Goal: Task Accomplishment & Management: Complete application form

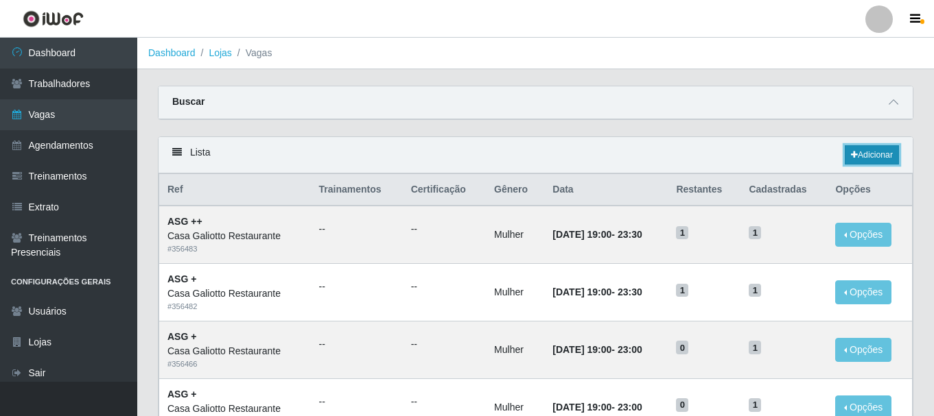
click at [892, 156] on link "Adicionar" at bounding box center [872, 154] width 54 height 19
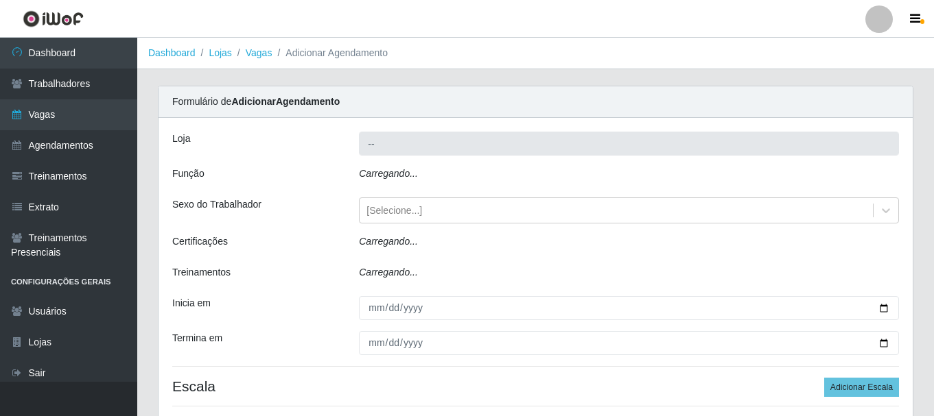
type input "Casa Galiotto Restaurante"
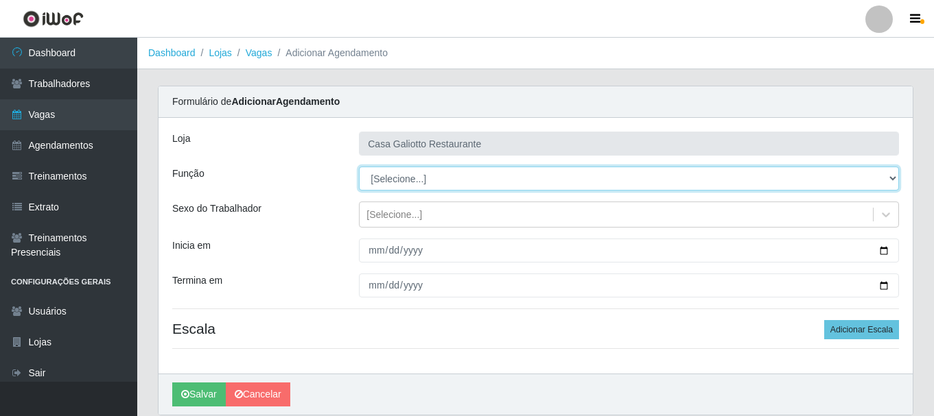
click at [495, 183] on select "[Selecione...] ASG ASG + ASG ++ Auxiliar de Cozinha Auxiliar de Cozinha + Auxil…" at bounding box center [629, 179] width 540 height 24
select select "79"
click at [359, 167] on select "[Selecione...] ASG ASG + ASG ++ Auxiliar de Cozinha Auxiliar de Cozinha + Auxil…" at bounding box center [629, 179] width 540 height 24
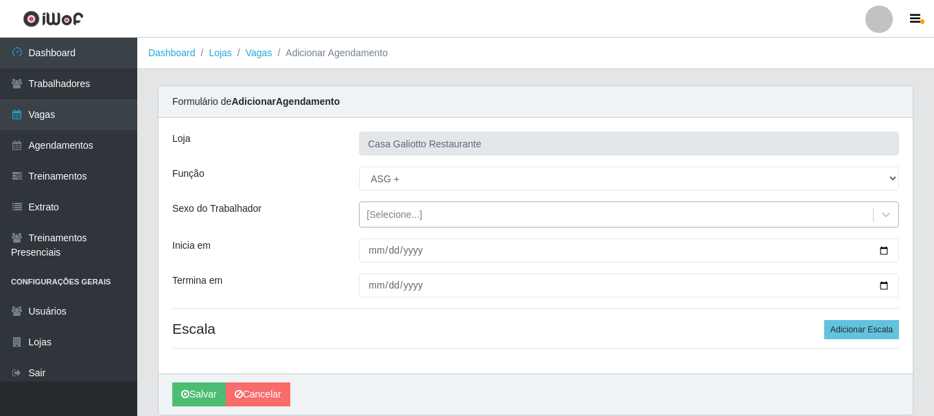
drag, startPoint x: 460, startPoint y: 217, endPoint x: 458, endPoint y: 230, distance: 13.2
click at [459, 217] on div "[Selecione...]" at bounding box center [616, 215] width 513 height 23
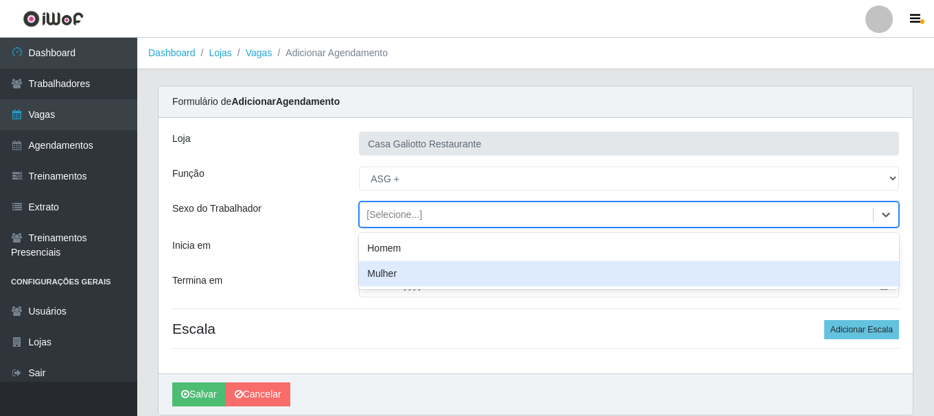
click at [447, 271] on div "Mulher" at bounding box center [629, 273] width 540 height 25
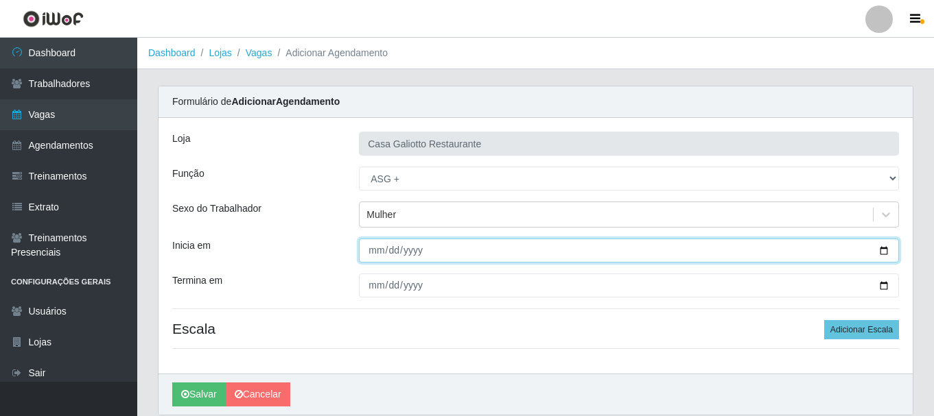
click at [886, 248] on input "Inicia em" at bounding box center [629, 251] width 540 height 24
type input "[DATE]"
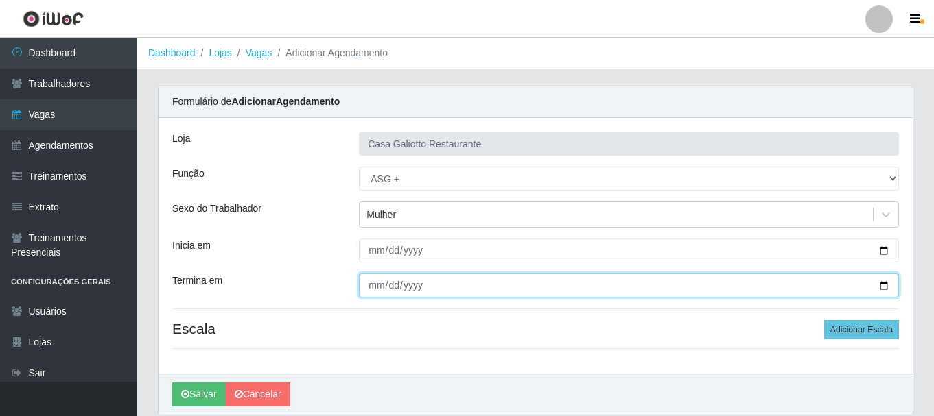
click at [881, 290] on input "Termina em" at bounding box center [629, 286] width 540 height 24
type input "[DATE]"
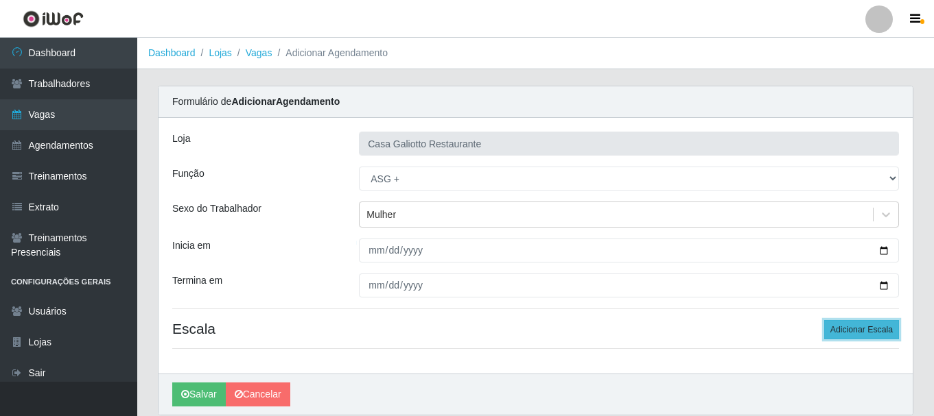
click at [846, 329] on button "Adicionar Escala" at bounding box center [861, 329] width 75 height 19
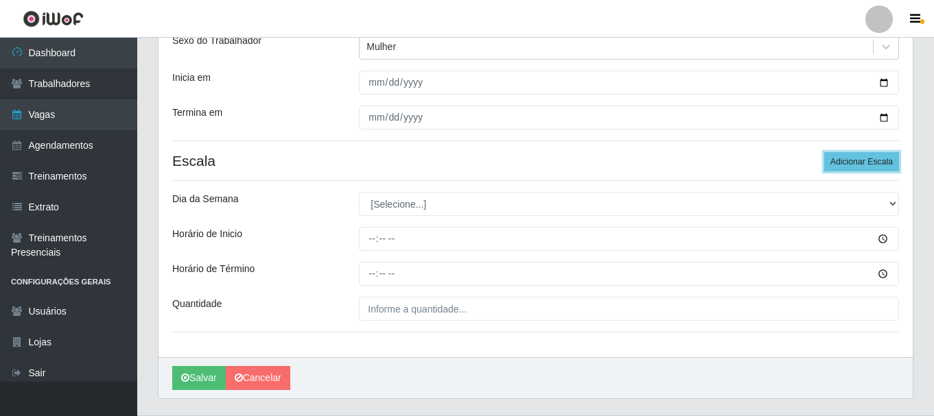
scroll to position [202, 0]
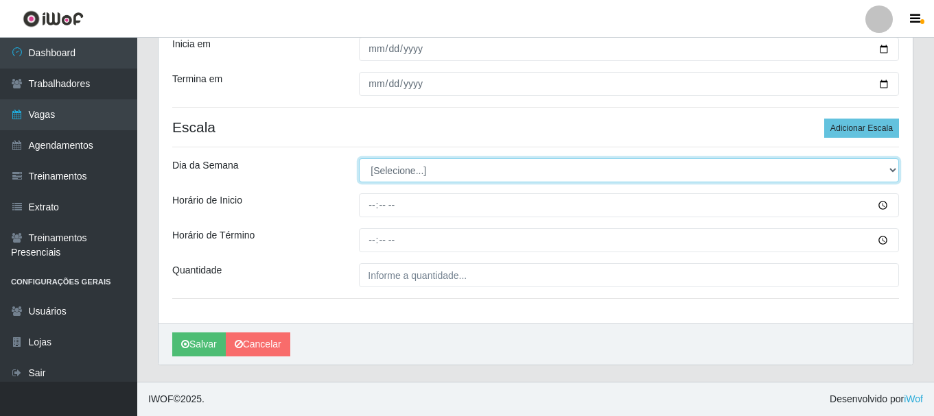
click at [436, 166] on select "[Selecione...] Segunda Terça Quarta Quinta Sexta Sábado Domingo" at bounding box center [629, 170] width 540 height 24
select select "4"
click at [359, 158] on select "[Selecione...] Segunda Terça Quarta Quinta Sexta Sábado Domingo" at bounding box center [629, 170] width 540 height 24
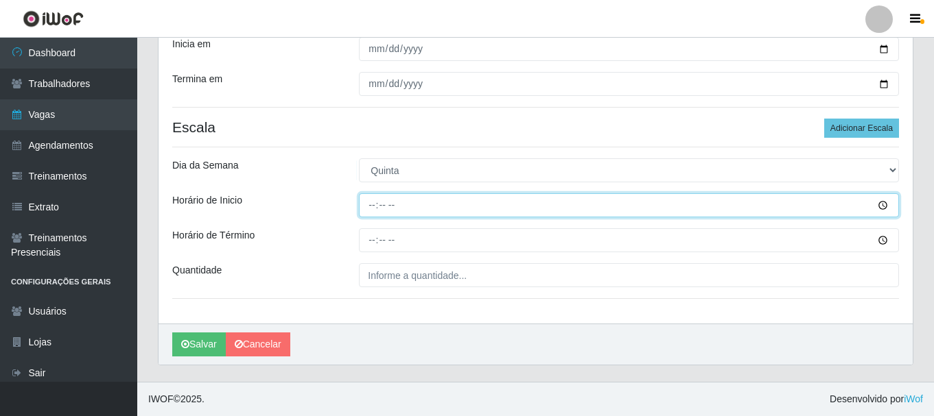
click at [440, 200] on input "Horário de Inicio" at bounding box center [629, 205] width 540 height 24
type input "08:00"
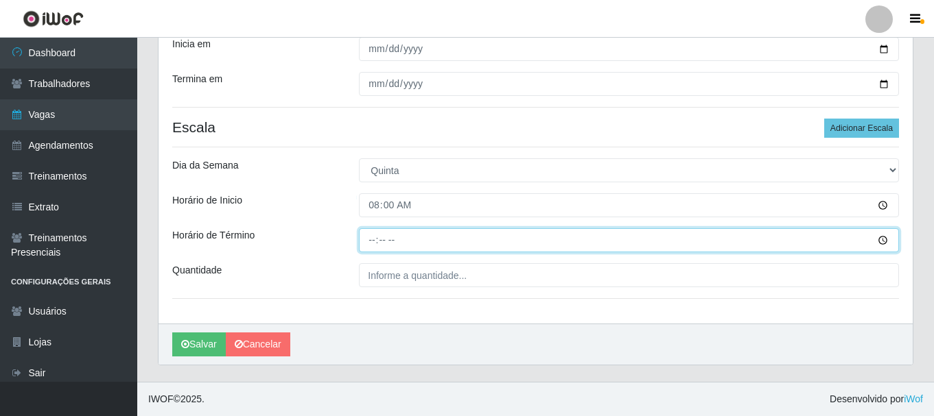
click at [373, 232] on input "Horário de Término" at bounding box center [629, 240] width 540 height 24
type input "16:00"
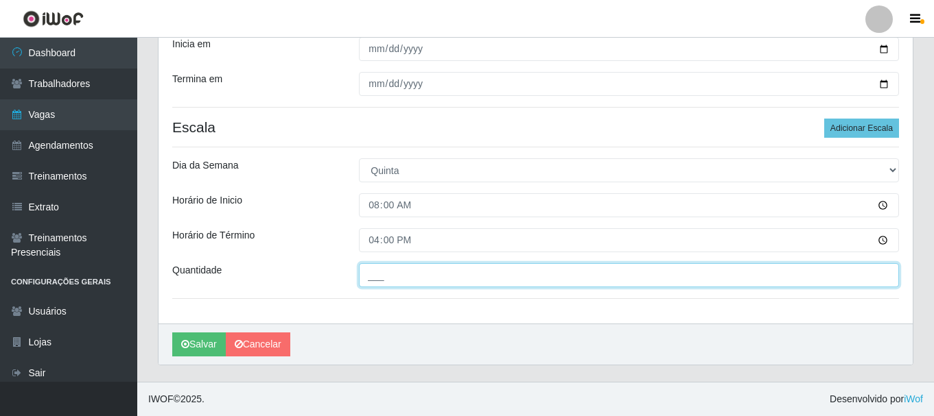
click at [464, 270] on input "___" at bounding box center [629, 275] width 540 height 24
type input "1__"
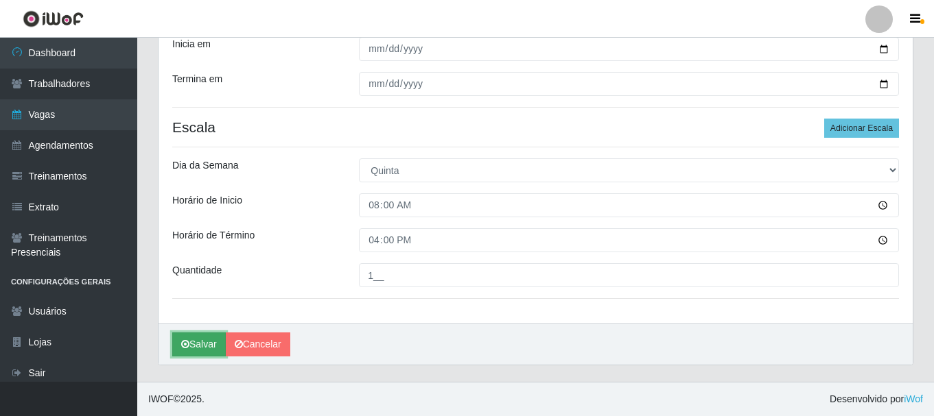
click at [195, 344] on button "Salvar" at bounding box center [199, 345] width 54 height 24
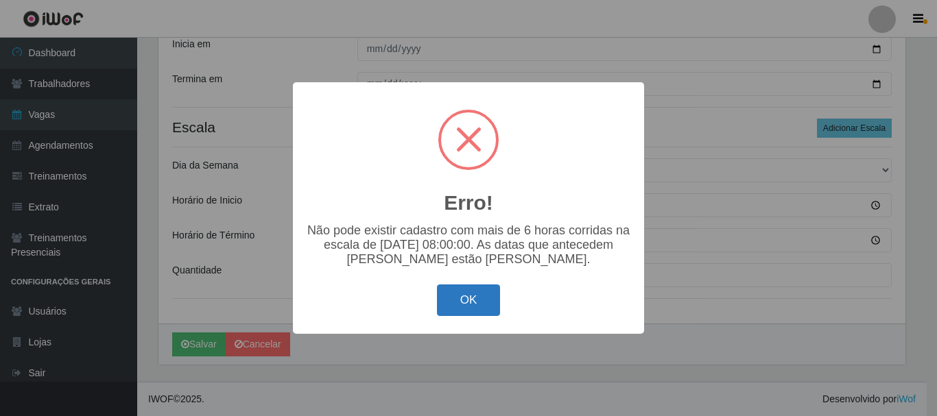
click at [452, 317] on button "OK" at bounding box center [469, 301] width 64 height 32
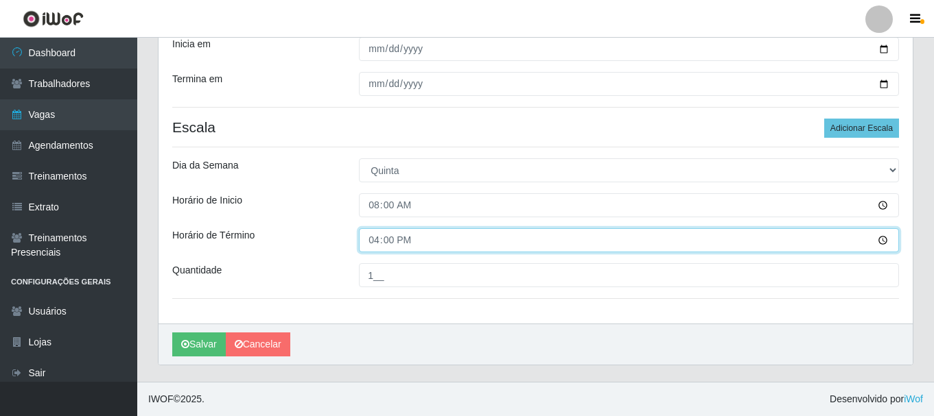
click at [368, 239] on input "16:00" at bounding box center [629, 240] width 540 height 24
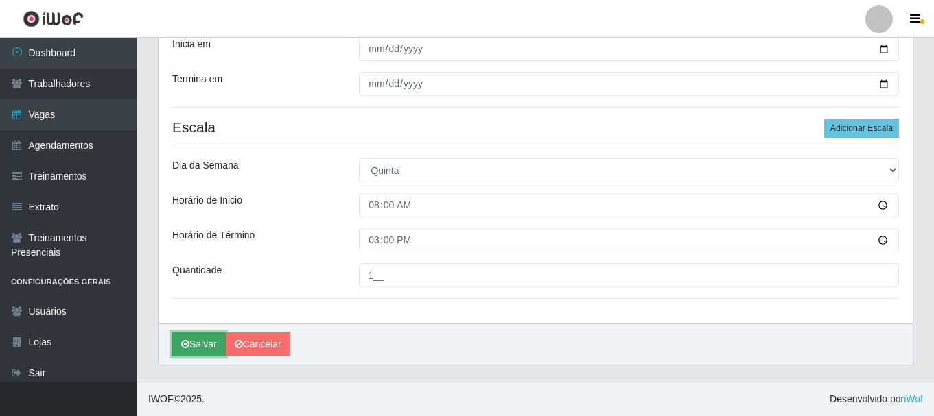
click at [206, 344] on button "Salvar" at bounding box center [199, 345] width 54 height 24
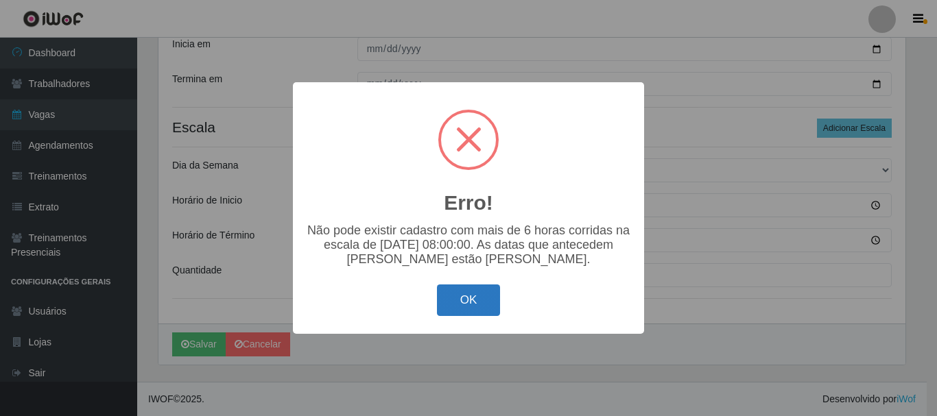
click at [485, 312] on button "OK" at bounding box center [469, 301] width 64 height 32
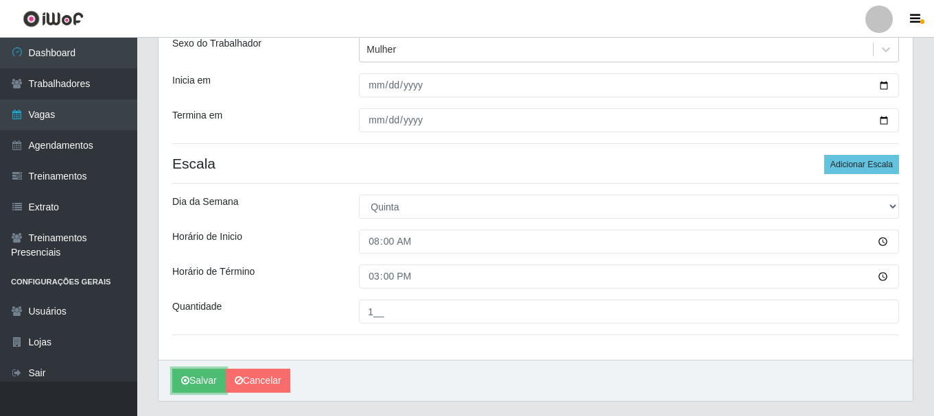
scroll to position [133, 0]
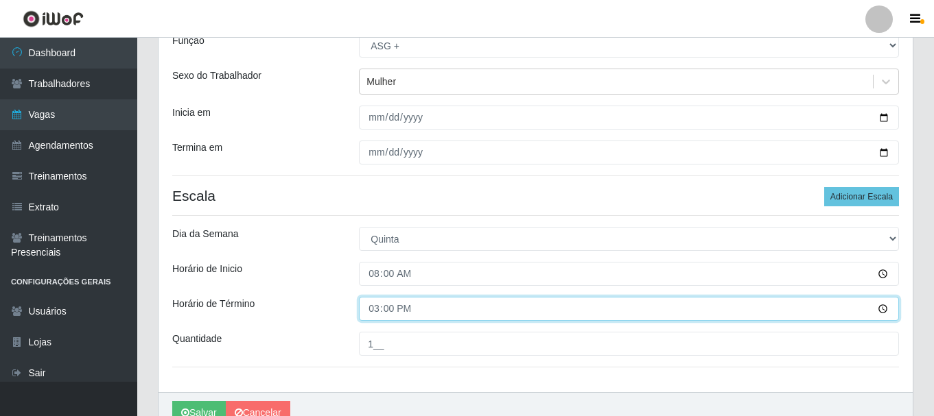
click at [373, 308] on input "15:00" at bounding box center [629, 309] width 540 height 24
type input "14:00"
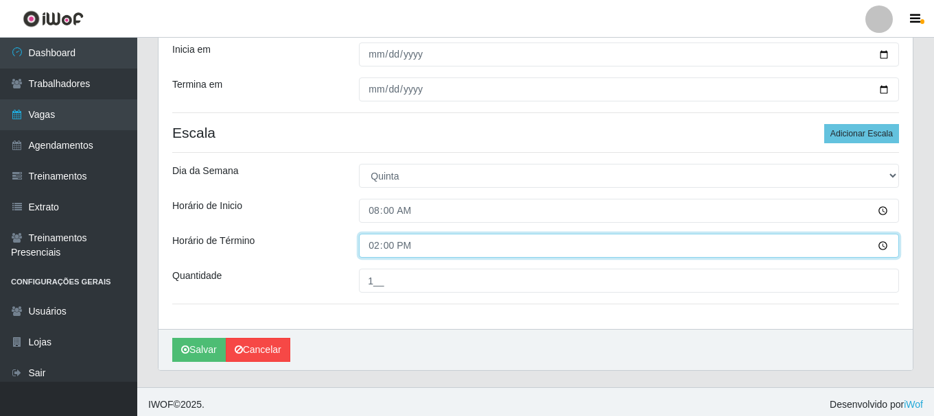
scroll to position [202, 0]
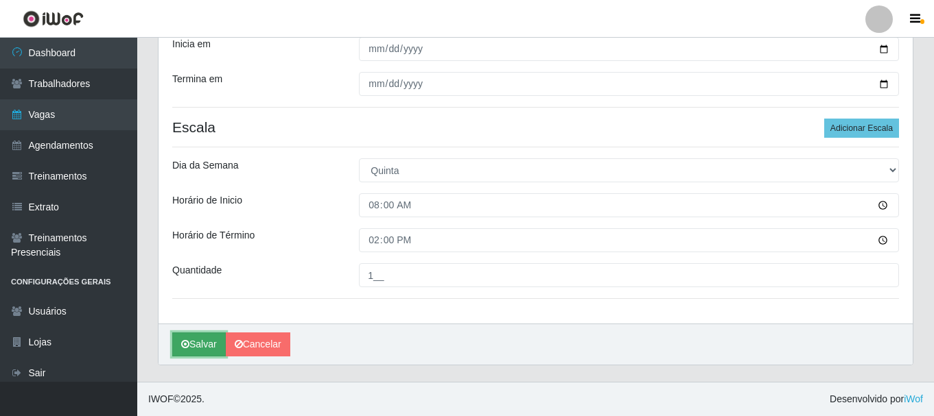
click at [204, 344] on button "Salvar" at bounding box center [199, 345] width 54 height 24
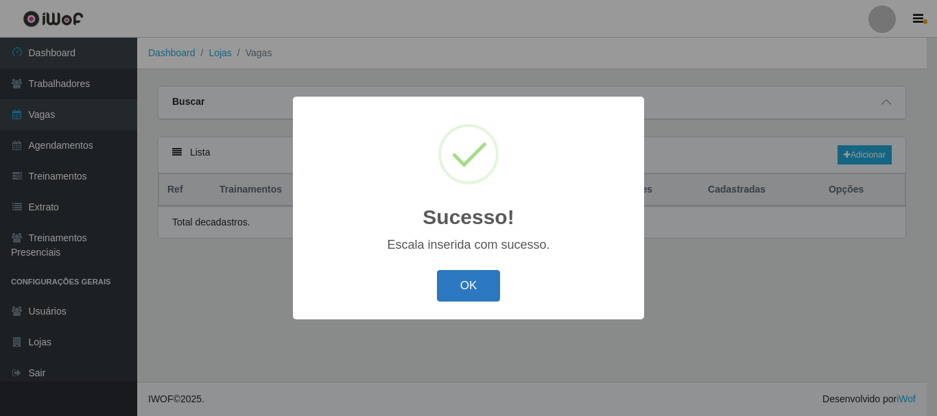
click at [471, 291] on button "OK" at bounding box center [469, 286] width 64 height 32
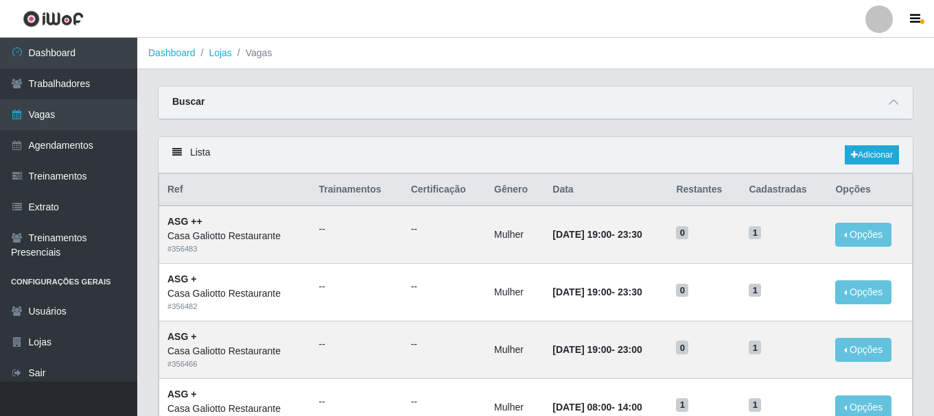
click at [878, 166] on div "Lista Adicionar" at bounding box center [535, 155] width 754 height 36
click at [870, 156] on link "Adicionar" at bounding box center [872, 154] width 54 height 19
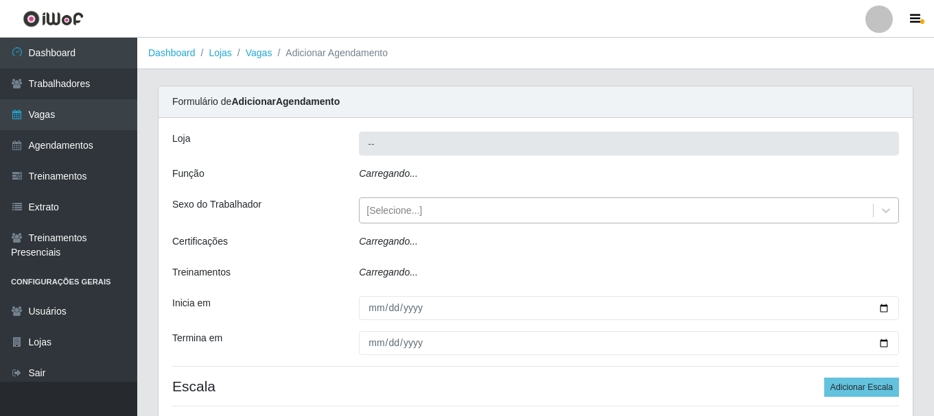
type input "Casa Galiotto Restaurante"
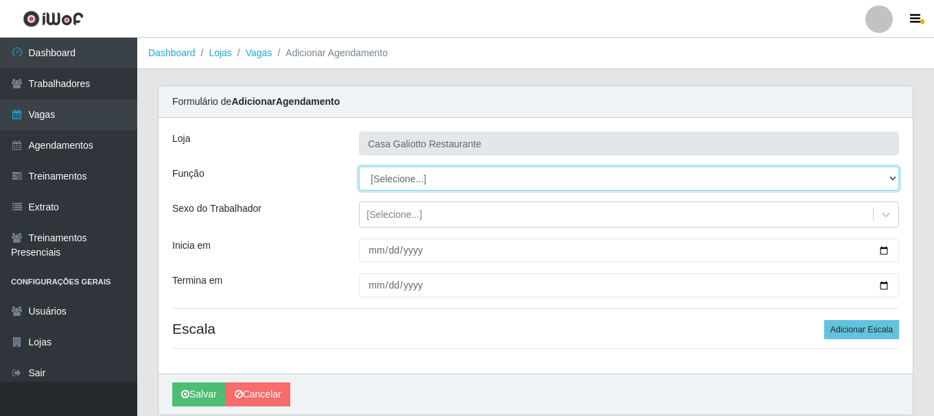
click at [453, 182] on select "[Selecione...] ASG ASG + ASG ++ Auxiliar de Cozinha Auxiliar de Cozinha + Auxil…" at bounding box center [629, 179] width 540 height 24
select select "79"
click at [359, 167] on select "[Selecione...] ASG ASG + ASG ++ Auxiliar de Cozinha Auxiliar de Cozinha + Auxil…" at bounding box center [629, 179] width 540 height 24
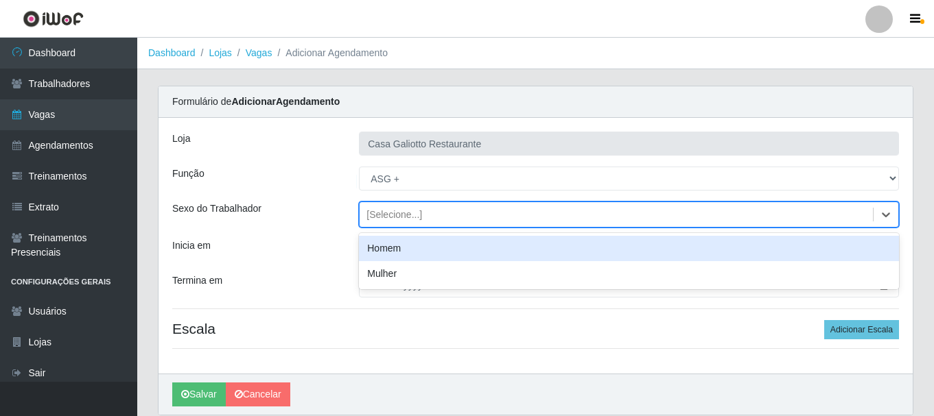
click at [414, 214] on div "[Selecione...]" at bounding box center [394, 215] width 56 height 14
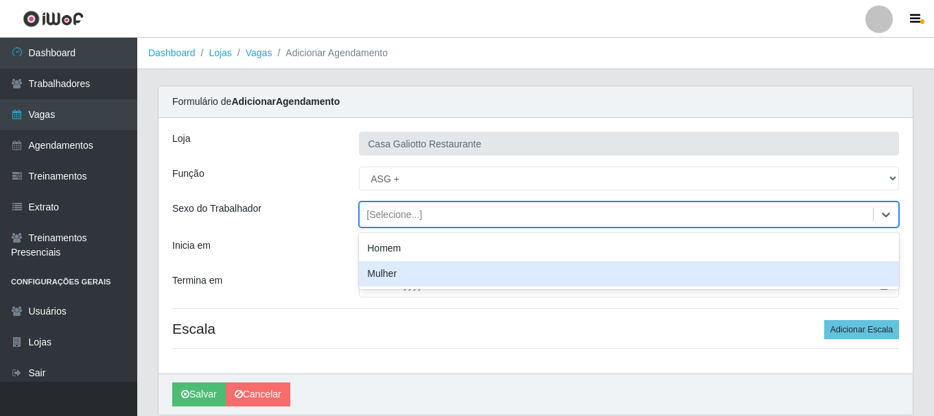
click at [405, 266] on div "Mulher" at bounding box center [629, 273] width 540 height 25
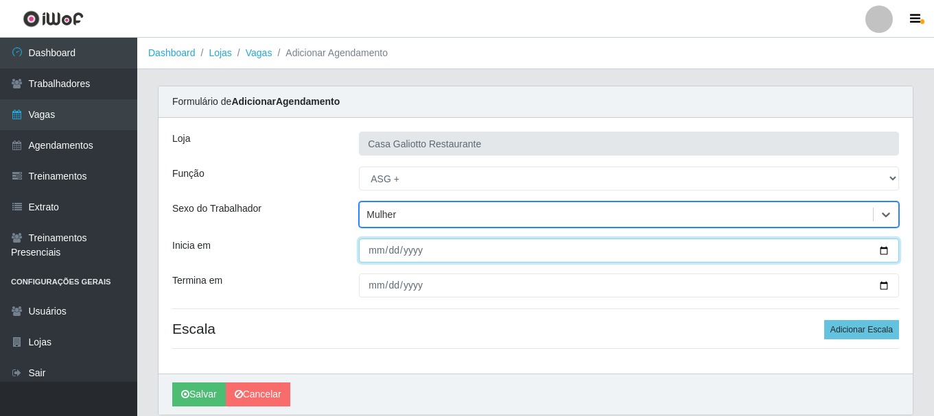
click at [880, 248] on input "Inicia em" at bounding box center [629, 251] width 540 height 24
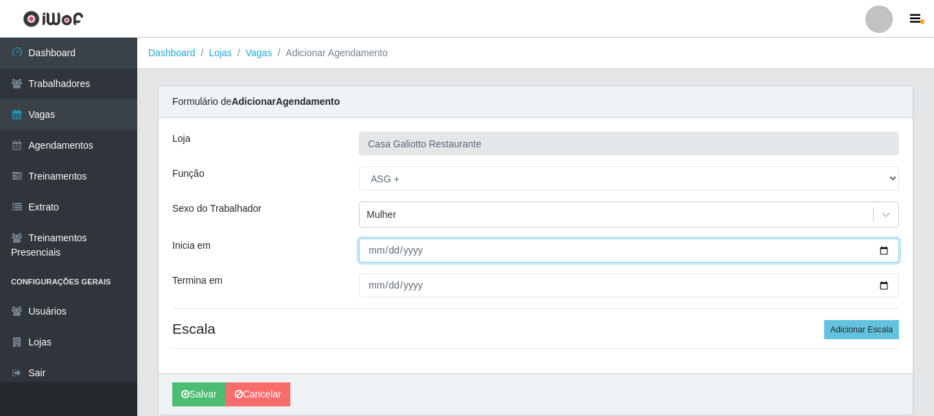
type input "[DATE]"
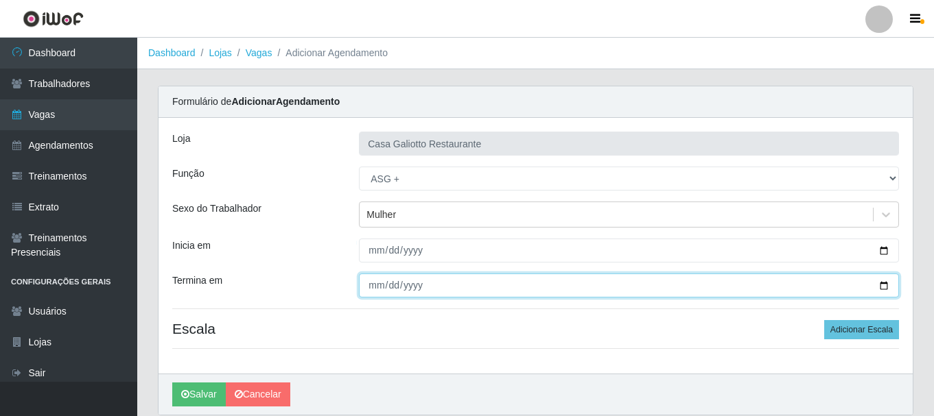
click at [888, 285] on input "Termina em" at bounding box center [629, 286] width 540 height 24
type input "[DATE]"
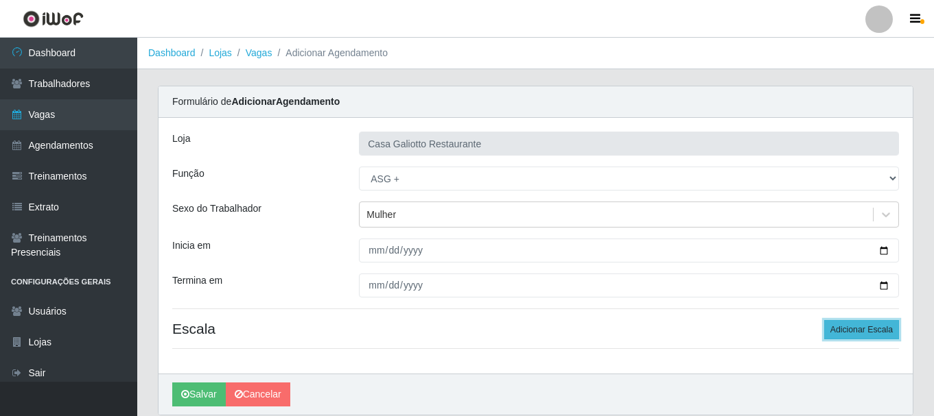
click at [862, 329] on button "Adicionar Escala" at bounding box center [861, 329] width 75 height 19
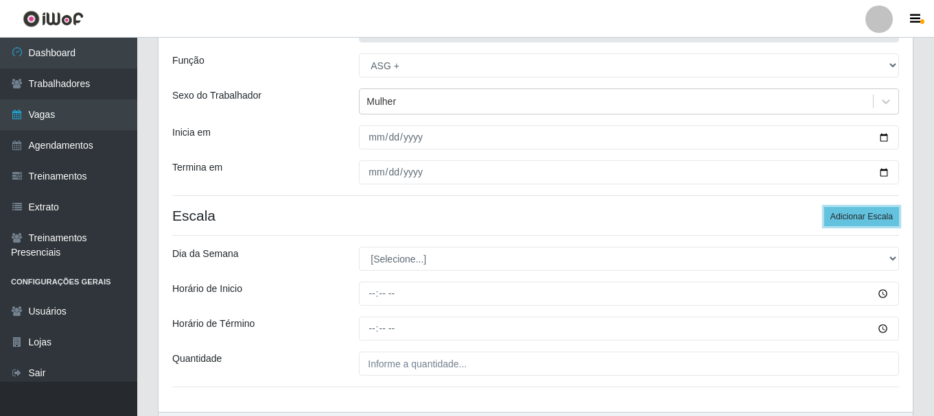
scroll to position [137, 0]
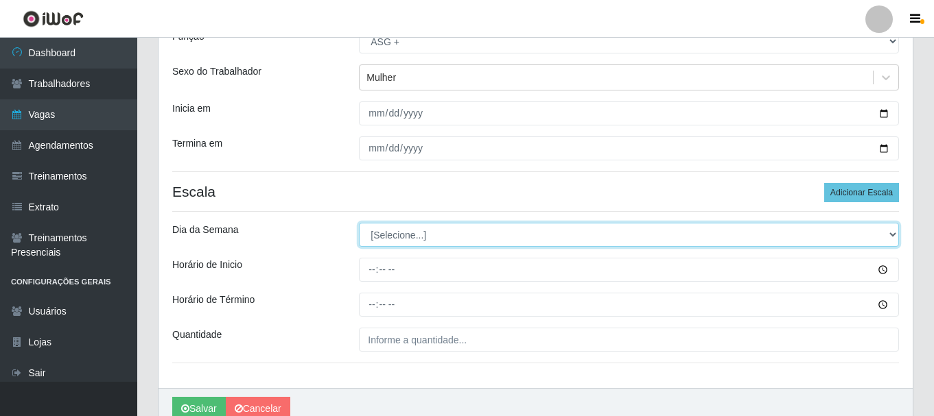
click at [545, 236] on select "[Selecione...] Segunda Terça Quarta Quinta Sexta Sábado Domingo" at bounding box center [629, 235] width 540 height 24
select select "4"
click at [359, 223] on select "[Selecione...] Segunda Terça Quarta Quinta Sexta Sábado Domingo" at bounding box center [629, 235] width 540 height 24
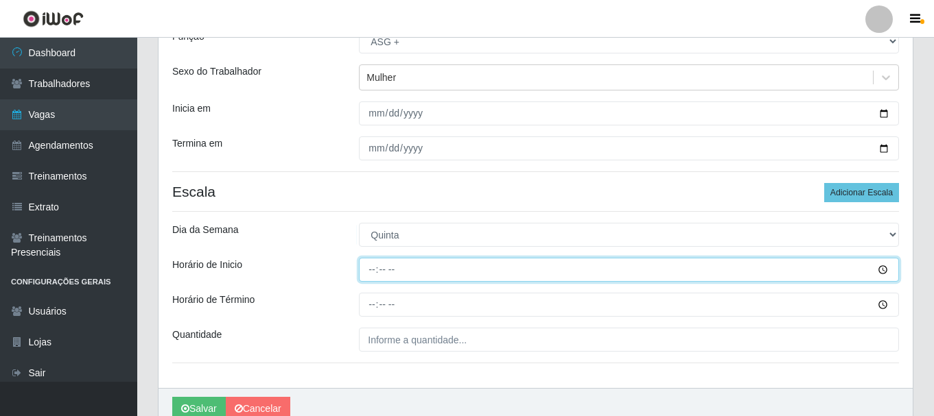
click at [482, 271] on input "Horário de Inicio" at bounding box center [629, 270] width 540 height 24
type input "14:00"
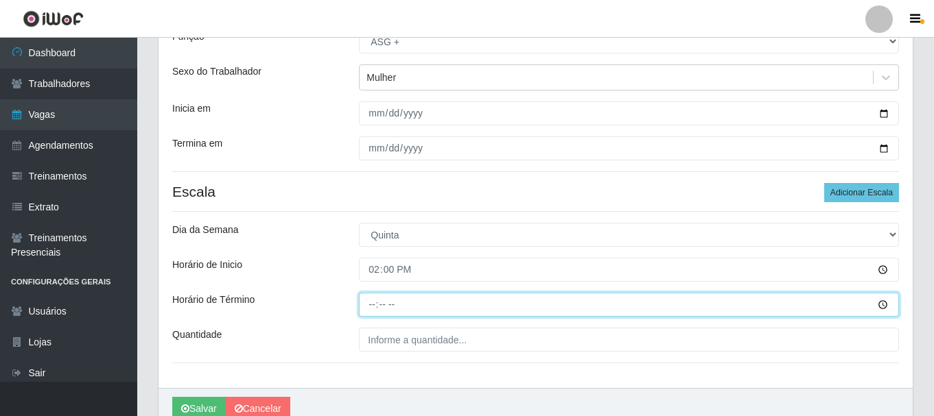
type input "18:00"
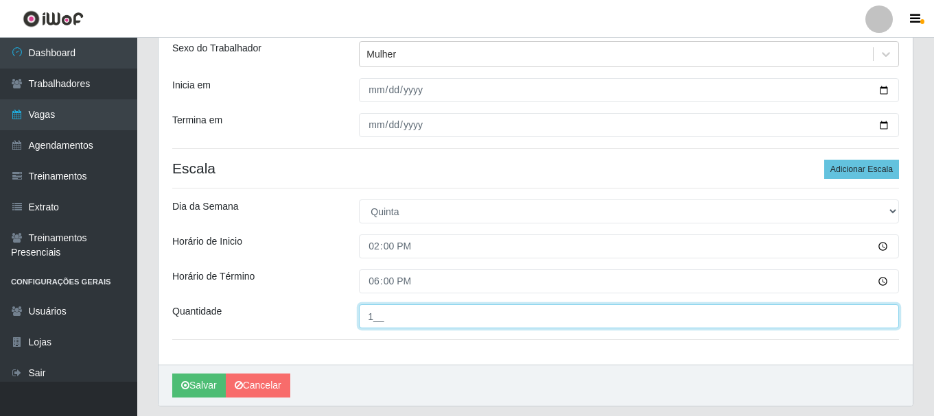
scroll to position [202, 0]
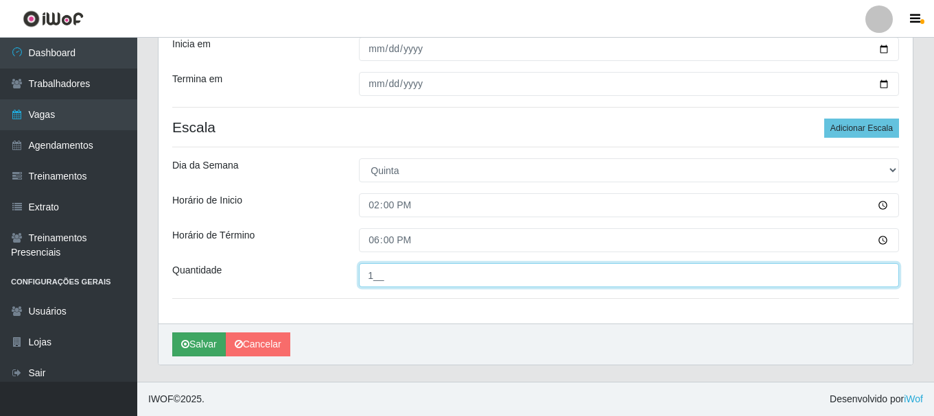
type input "1__"
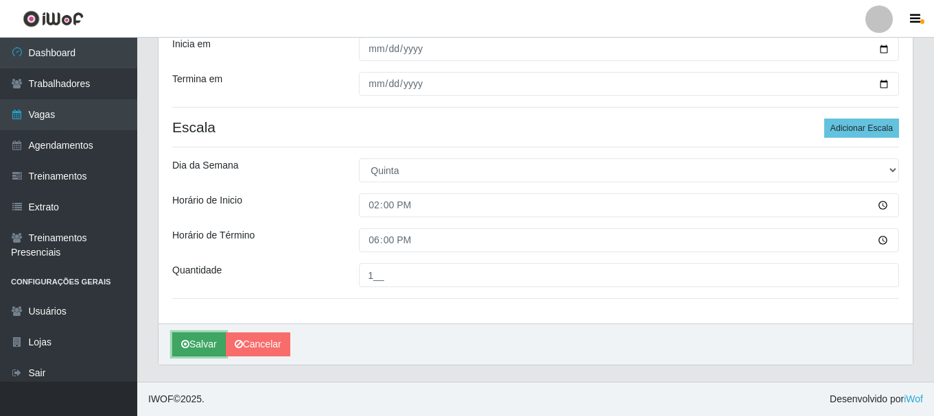
click at [214, 344] on button "Salvar" at bounding box center [199, 345] width 54 height 24
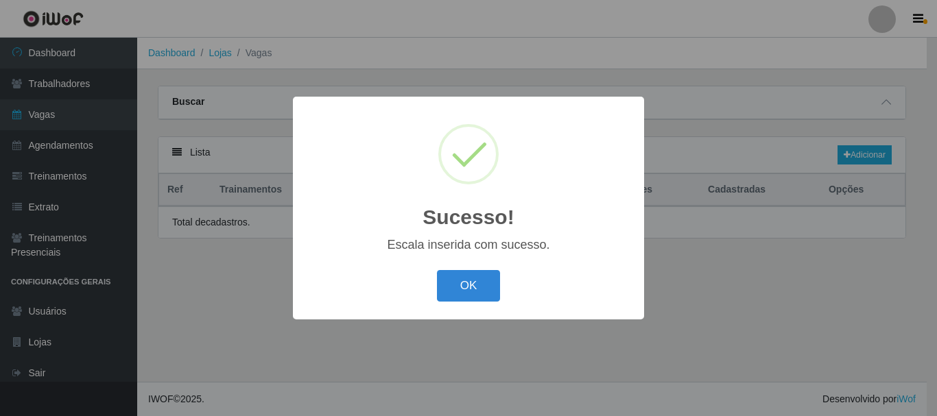
click at [504, 283] on div "OK Cancel" at bounding box center [469, 285] width 324 height 39
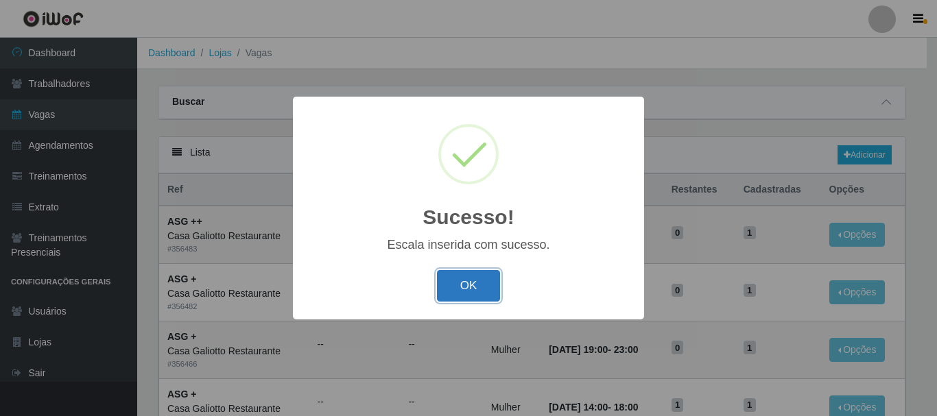
click at [497, 277] on button "OK" at bounding box center [469, 286] width 64 height 32
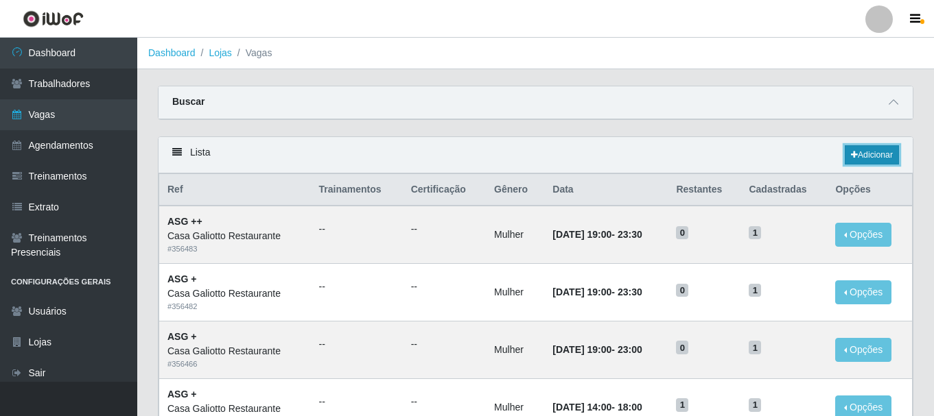
click at [868, 148] on link "Adicionar" at bounding box center [872, 154] width 54 height 19
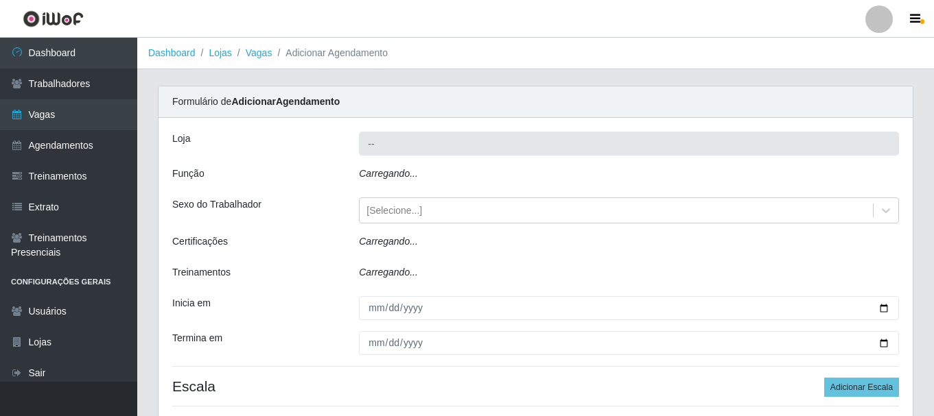
type input "Casa Galiotto Restaurante"
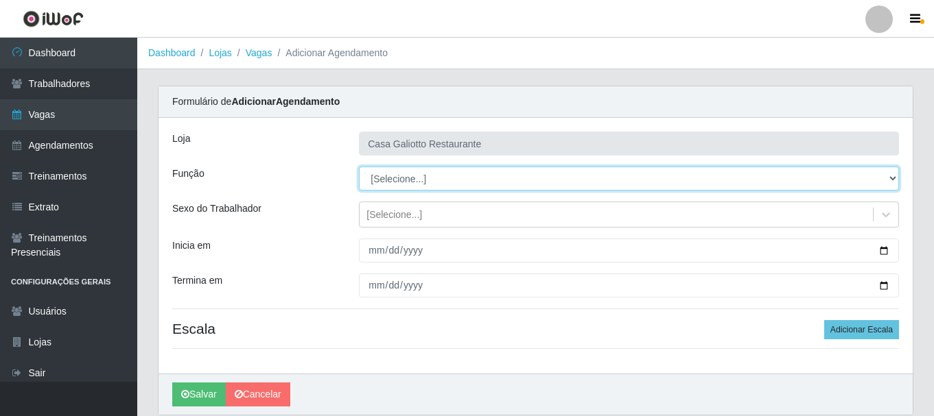
click at [418, 181] on select "[Selecione...] ASG ASG + ASG ++ Auxiliar de Cozinha Auxiliar de Cozinha + Auxil…" at bounding box center [629, 179] width 540 height 24
select select "91"
click at [359, 167] on select "[Selecione...] ASG ASG + ASG ++ Auxiliar de Cozinha Auxiliar de Cozinha + Auxil…" at bounding box center [629, 179] width 540 height 24
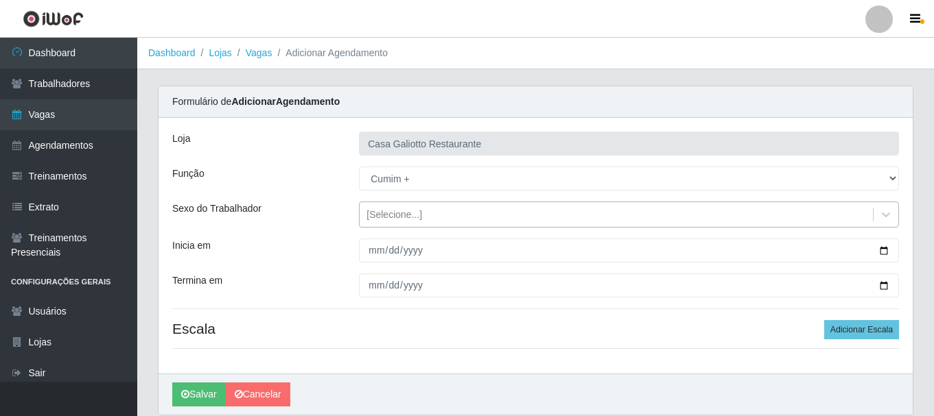
click at [401, 214] on div "[Selecione...]" at bounding box center [394, 215] width 56 height 14
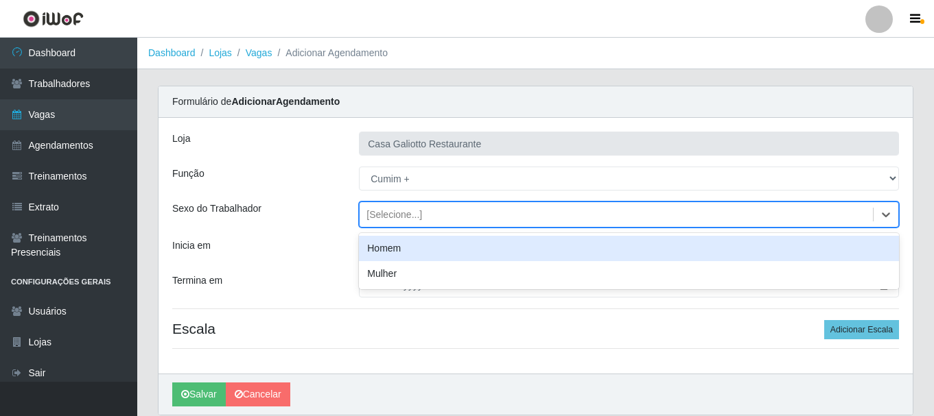
click at [410, 215] on div "[Selecione...]" at bounding box center [394, 215] width 56 height 14
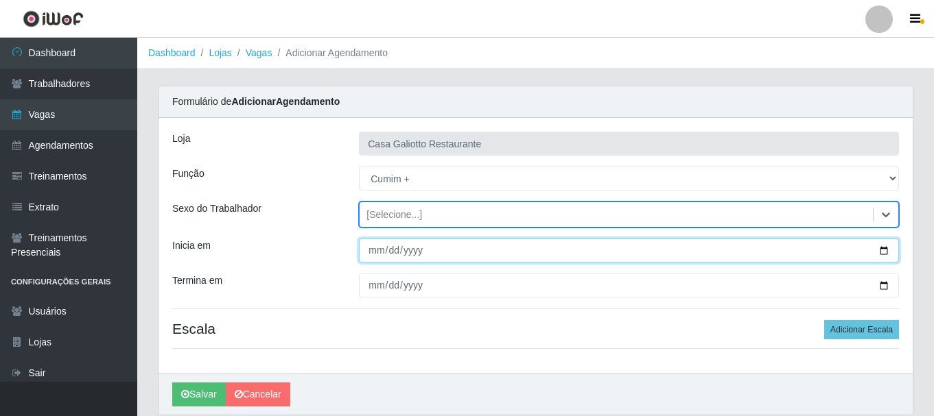
click at [886, 252] on input "Inicia em" at bounding box center [629, 251] width 540 height 24
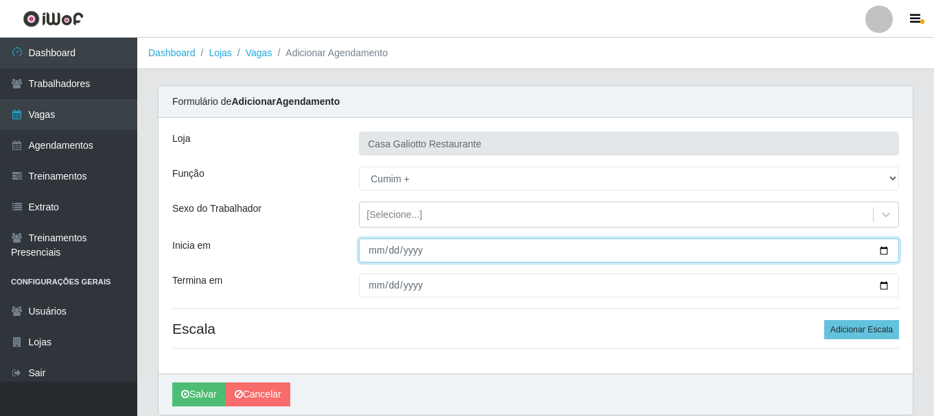
type input "[DATE]"
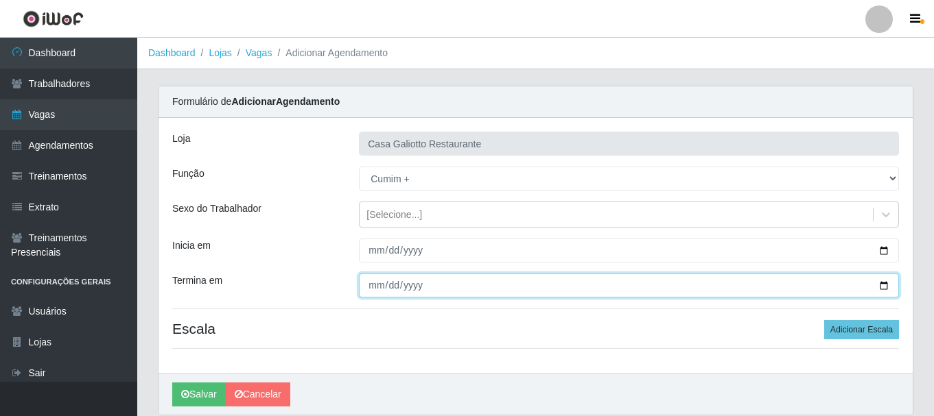
drag, startPoint x: 884, startPoint y: 285, endPoint x: 833, endPoint y: 276, distance: 51.7
click at [883, 285] on input "Termina em" at bounding box center [629, 286] width 540 height 24
type input "[DATE]"
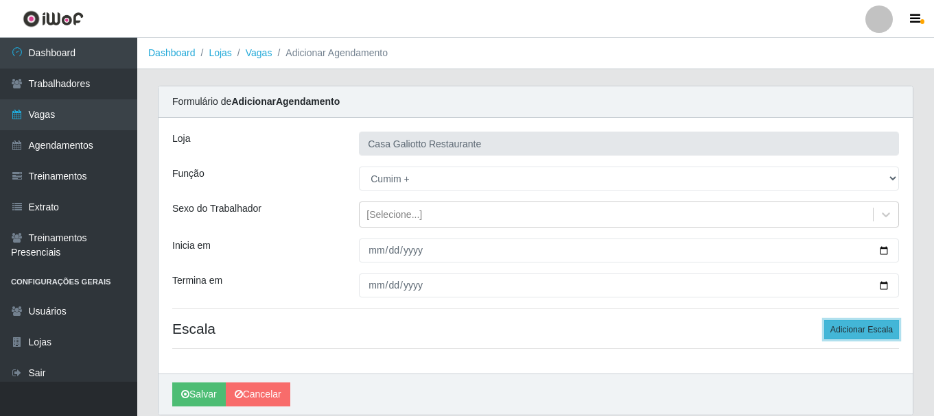
click at [859, 327] on button "Adicionar Escala" at bounding box center [861, 329] width 75 height 19
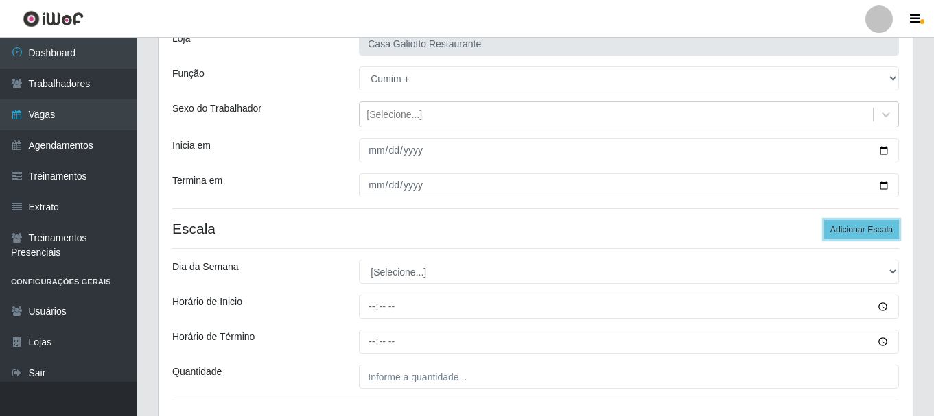
scroll to position [202, 0]
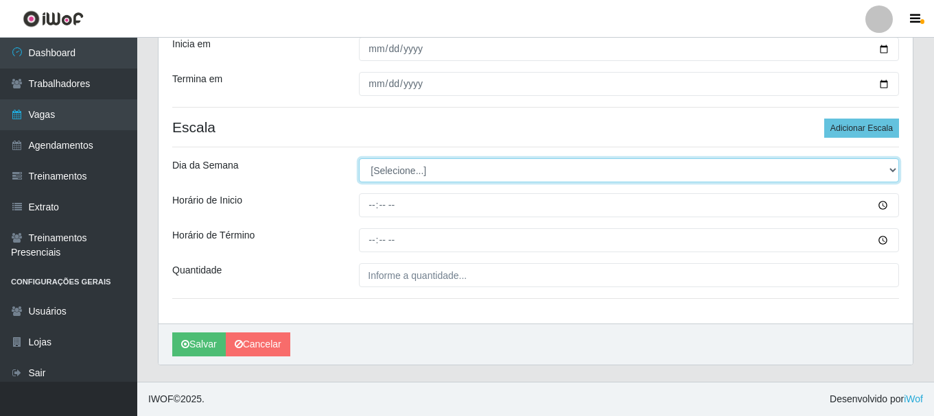
click at [434, 172] on select "[Selecione...] Segunda Terça Quarta Quinta Sexta Sábado Domingo" at bounding box center [629, 170] width 540 height 24
select select "4"
click at [359, 158] on select "[Selecione...] Segunda Terça Quarta Quinta Sexta Sábado Domingo" at bounding box center [629, 170] width 540 height 24
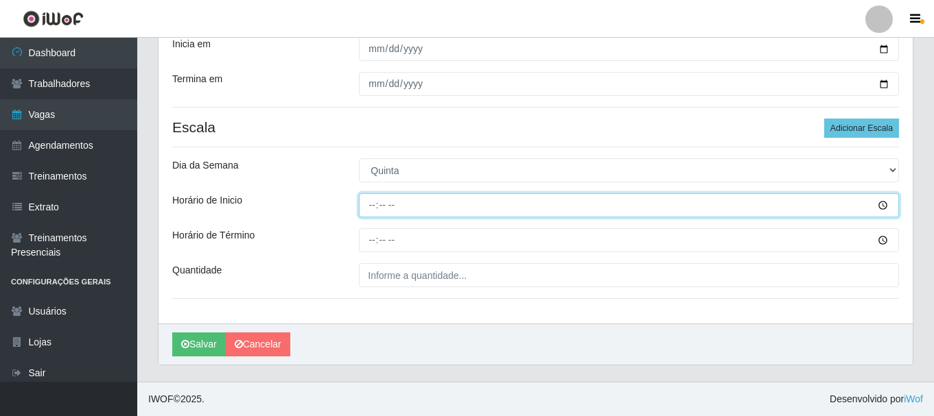
click at [451, 214] on input "Horário de Inicio" at bounding box center [629, 205] width 540 height 24
type input "11:00"
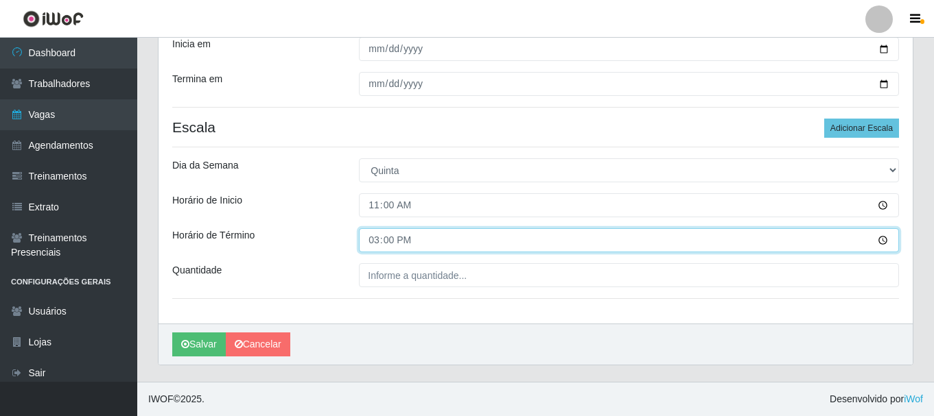
click at [374, 237] on input "15:00" at bounding box center [629, 240] width 540 height 24
type input "16:00"
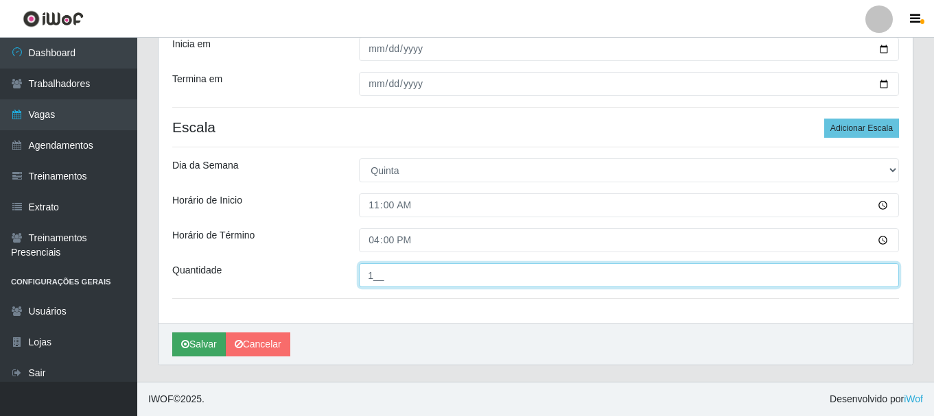
type input "1__"
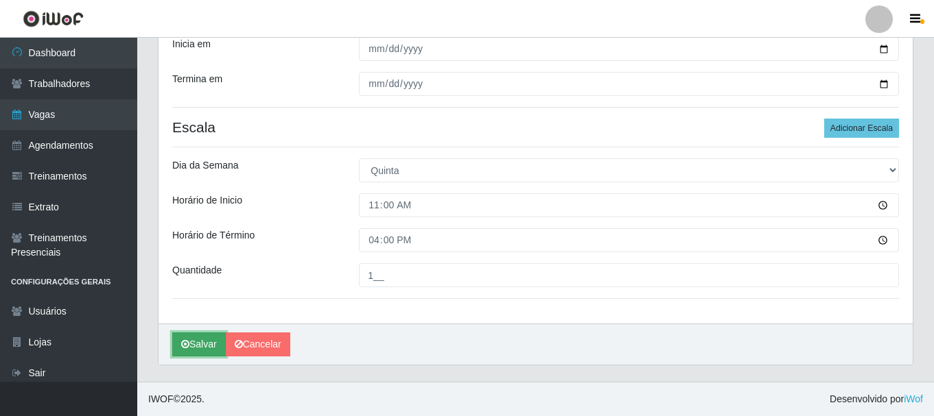
click at [212, 344] on button "Salvar" at bounding box center [199, 345] width 54 height 24
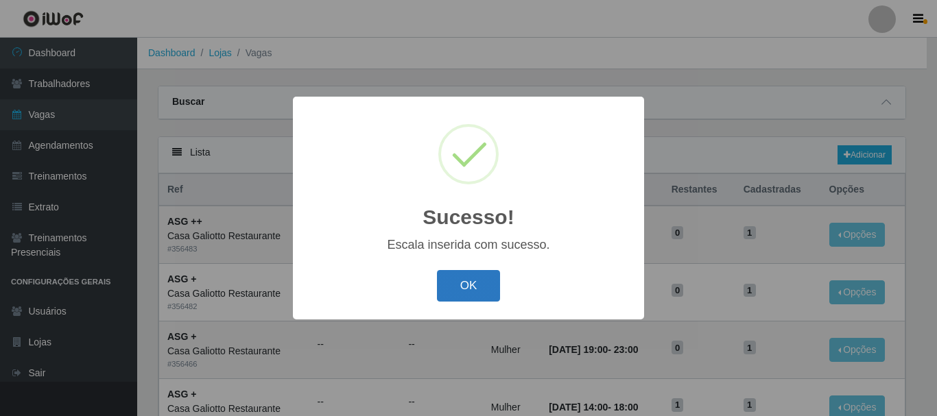
click at [480, 290] on button "OK" at bounding box center [469, 286] width 64 height 32
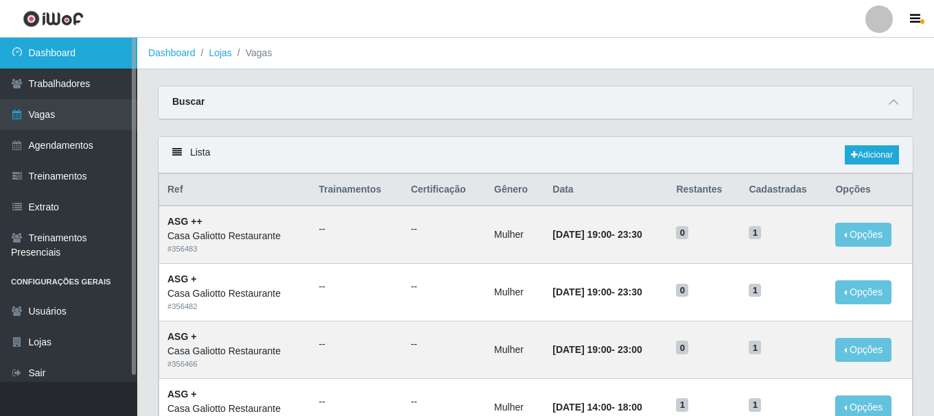
click at [81, 55] on link "Dashboard" at bounding box center [68, 53] width 137 height 31
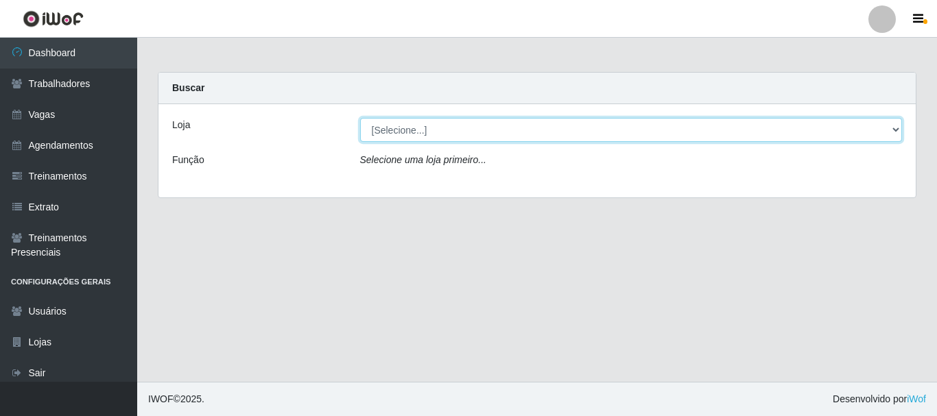
drag, startPoint x: 471, startPoint y: 128, endPoint x: 462, endPoint y: 141, distance: 16.4
click at [471, 128] on select "[Selecione...] [GEOGRAPHIC_DATA]" at bounding box center [631, 130] width 543 height 24
select select "279"
click at [360, 118] on select "[Selecione...] [GEOGRAPHIC_DATA]" at bounding box center [631, 130] width 543 height 24
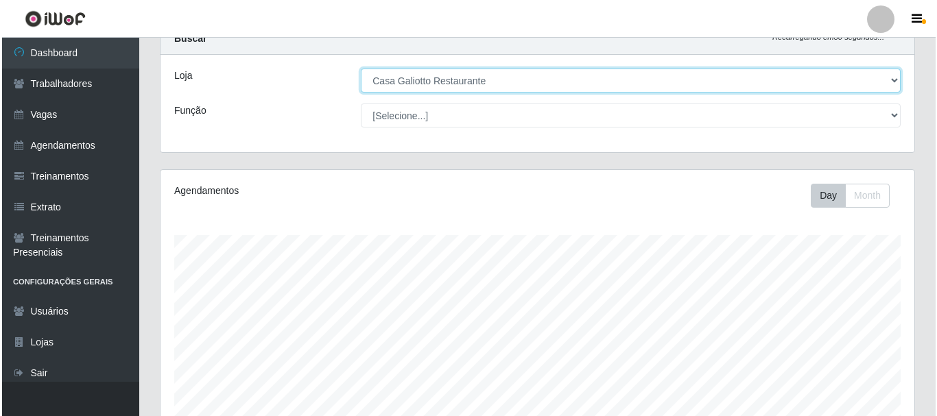
scroll to position [311, 0]
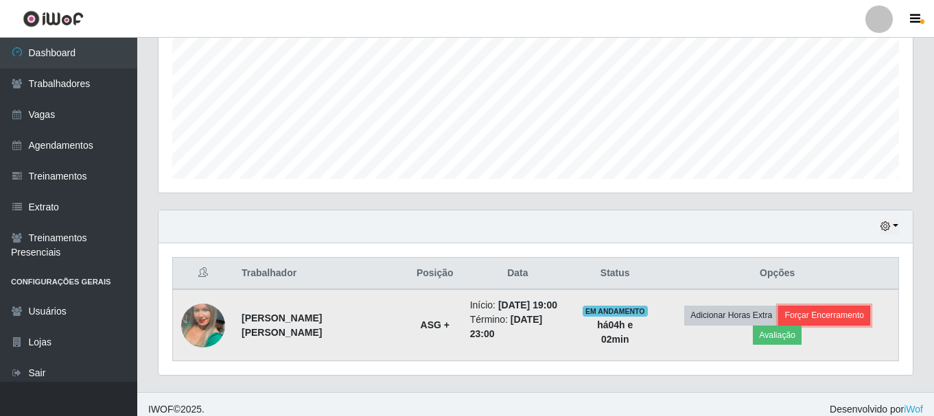
click at [778, 318] on button "Forçar Encerramento" at bounding box center [824, 315] width 92 height 19
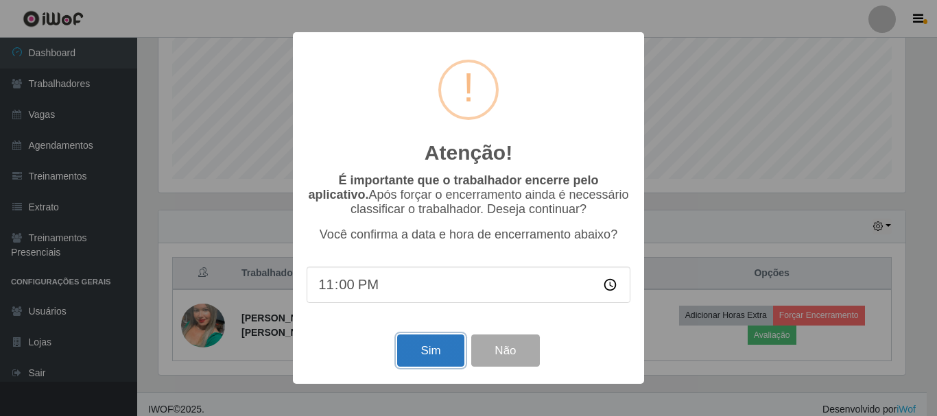
click at [427, 342] on button "Sim" at bounding box center [430, 351] width 67 height 32
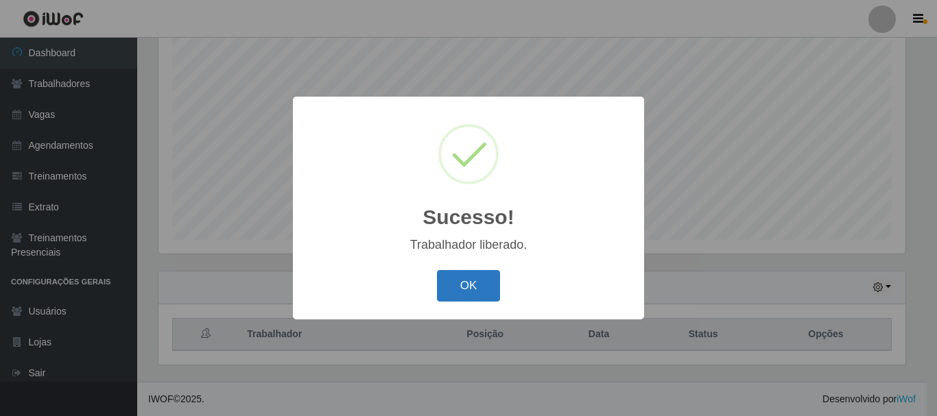
click at [483, 290] on button "OK" at bounding box center [469, 286] width 64 height 32
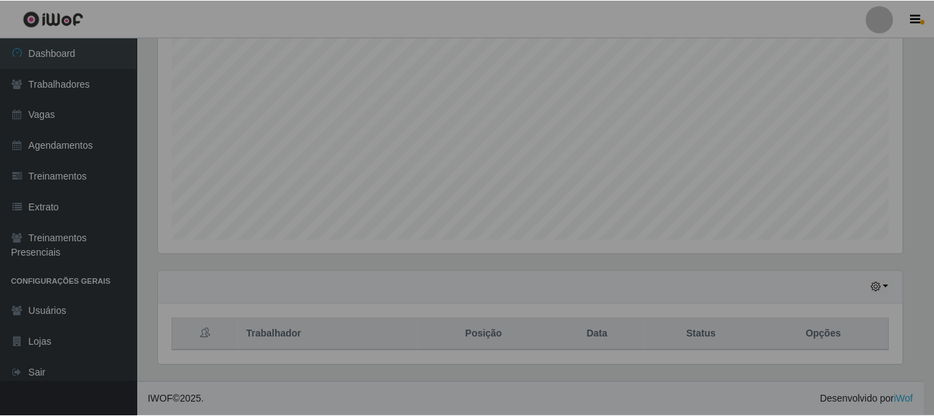
scroll to position [285, 754]
